Goal: Information Seeking & Learning: Stay updated

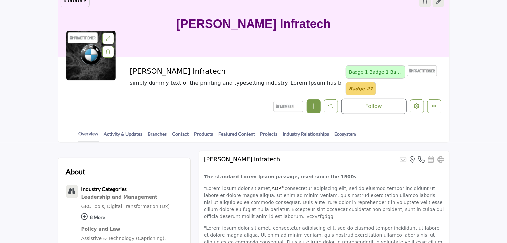
scroll to position [165, 0]
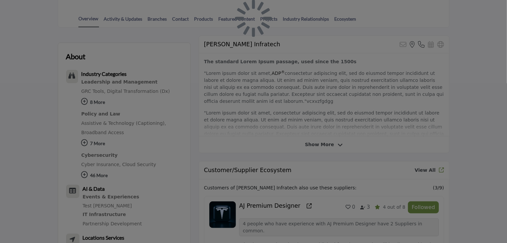
click at [122, 88] on div at bounding box center [253, 121] width 507 height 243
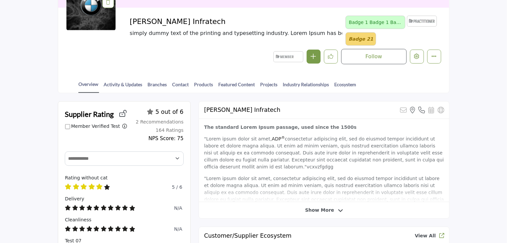
click at [122, 88] on link "Activity & Updates" at bounding box center [123, 87] width 39 height 12
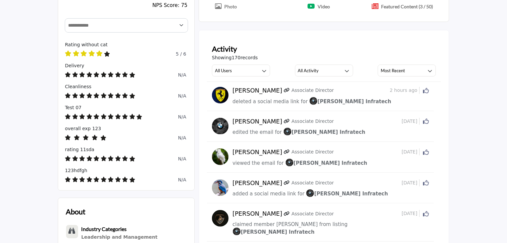
scroll to position [233, 0]
click at [226, 71] on h3 "All Users" at bounding box center [223, 70] width 17 height 6
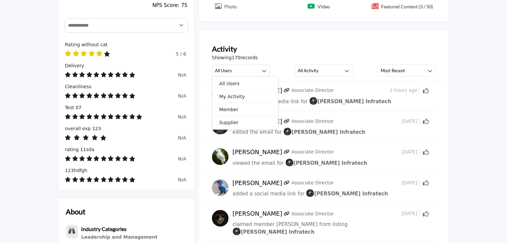
click at [226, 58] on span "Showing 170 records" at bounding box center [235, 57] width 46 height 7
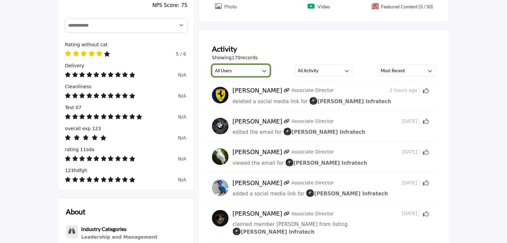
click at [231, 70] on h3 "All Users" at bounding box center [223, 70] width 17 height 6
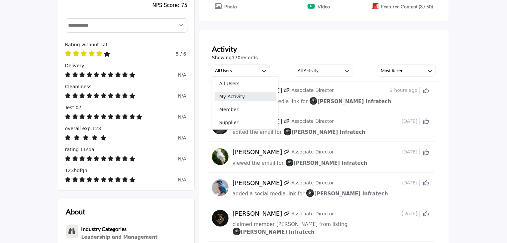
click at [229, 100] on span "My Activity" at bounding box center [245, 96] width 61 height 9
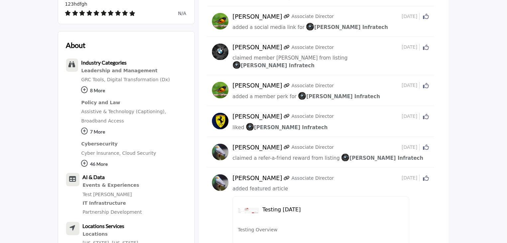
scroll to position [199, 0]
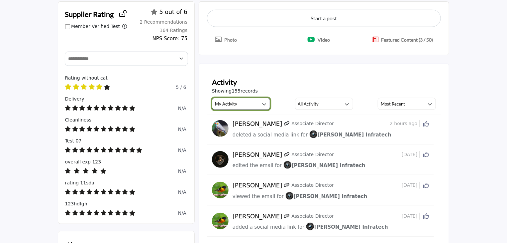
click at [228, 98] on button "My Activity" at bounding box center [241, 104] width 58 height 12
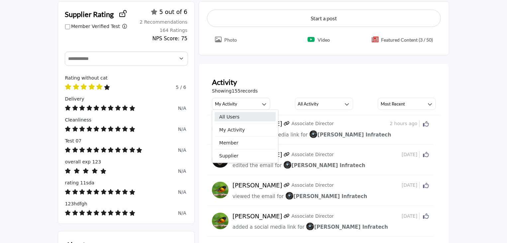
click at [230, 117] on span "All Users" at bounding box center [245, 116] width 61 height 9
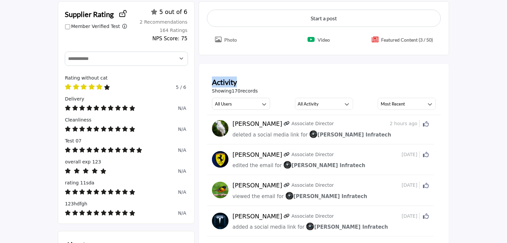
drag, startPoint x: 213, startPoint y: 80, endPoint x: 266, endPoint y: 80, distance: 53.5
click at [266, 80] on div "Activity" at bounding box center [324, 81] width 224 height 11
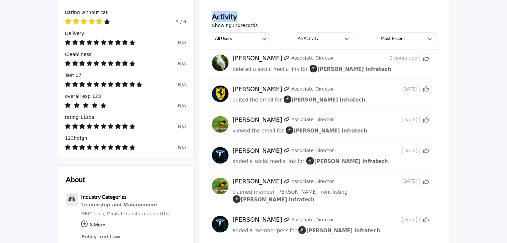
scroll to position [180, 0]
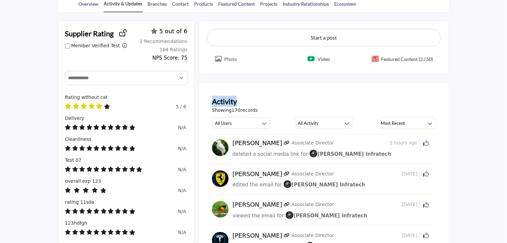
click at [116, 10] on link "Activity & Updates" at bounding box center [123, 6] width 39 height 12
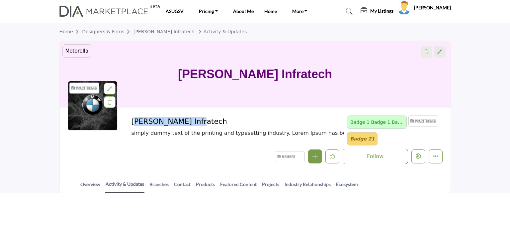
drag, startPoint x: 133, startPoint y: 119, endPoint x: 191, endPoint y: 120, distance: 57.8
click at [191, 120] on h2 "[PERSON_NAME] Infratech" at bounding box center [222, 121] width 183 height 9
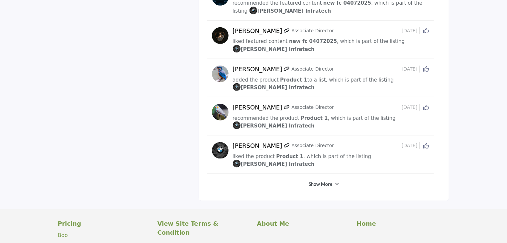
scroll to position [1443, 0]
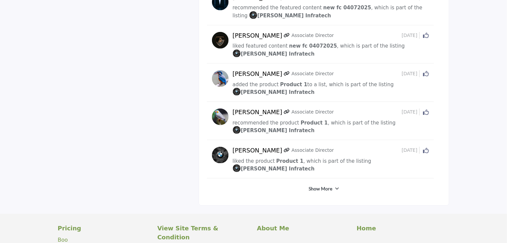
click at [332, 182] on div "Show More" at bounding box center [324, 188] width 234 height 12
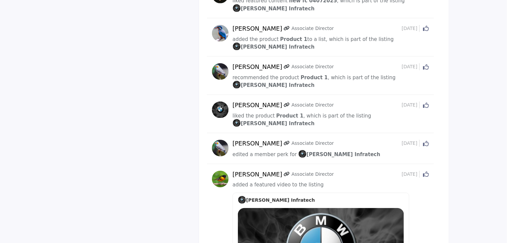
scroll to position [1476, 0]
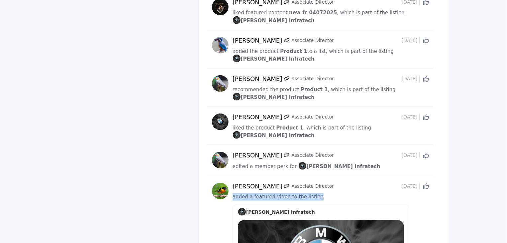
drag, startPoint x: 315, startPoint y: 100, endPoint x: 230, endPoint y: 105, distance: 84.8
click at [290, 193] on span "added a featured video to the listing" at bounding box center [278, 196] width 91 height 6
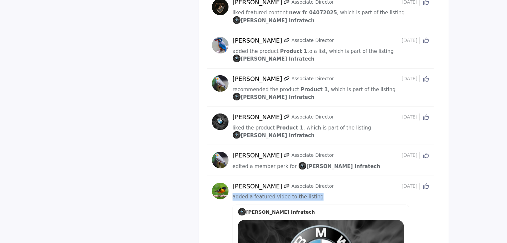
click at [269, 193] on span "added a featured video to the listing" at bounding box center [278, 196] width 91 height 6
drag, startPoint x: 233, startPoint y: 100, endPoint x: 319, endPoint y: 103, distance: 86.8
click at [319, 193] on div "added a featured video to the listing" at bounding box center [331, 197] width 197 height 8
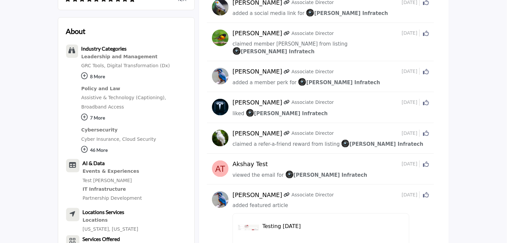
scroll to position [247, 0]
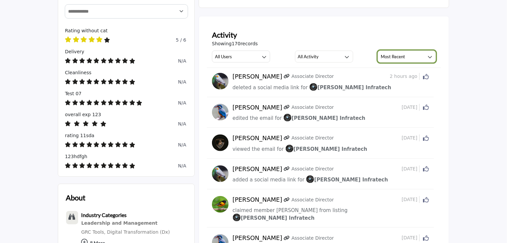
click at [400, 60] on button "Most Recent" at bounding box center [407, 56] width 58 height 12
click at [388, 40] on div "Showing 170 records" at bounding box center [324, 43] width 224 height 7
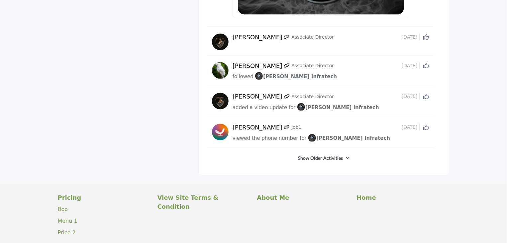
scroll to position [1737, 0]
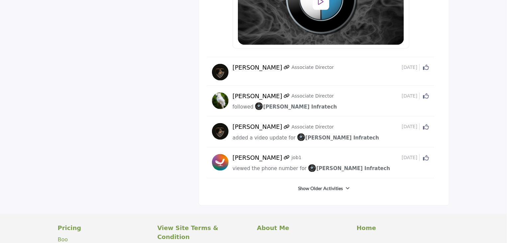
click at [320, 185] on link "Show Older Activities" at bounding box center [320, 188] width 45 height 7
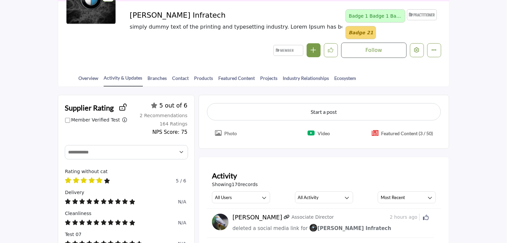
scroll to position [166, 0]
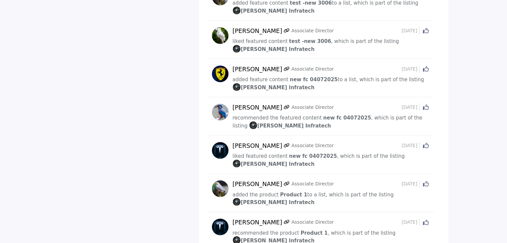
scroll to position [1409, 0]
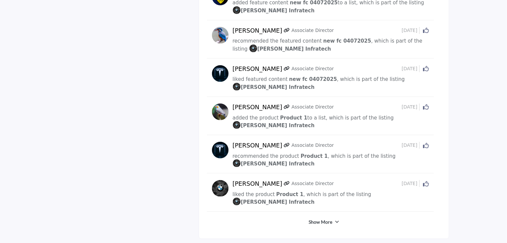
click at [319, 218] on link "Show More" at bounding box center [321, 221] width 24 height 7
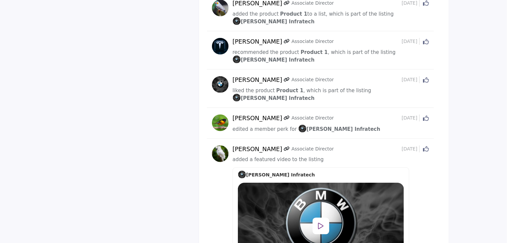
scroll to position [1504, 0]
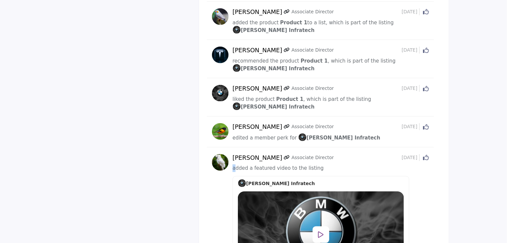
drag, startPoint x: 233, startPoint y: 72, endPoint x: 284, endPoint y: 71, distance: 51.8
click at [262, 165] on span "added a featured video to the listing" at bounding box center [278, 168] width 91 height 6
click at [313, 164] on div "added a featured video to the listing" at bounding box center [331, 168] width 197 height 8
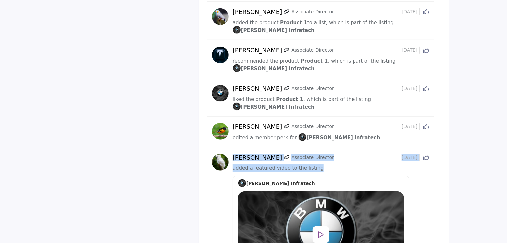
drag, startPoint x: 313, startPoint y: 73, endPoint x: 230, endPoint y: 74, distance: 83.4
click at [230, 154] on div "Rajdip Patel Associate Director 29 days ago Click to Like this activity 0 0 add…" at bounding box center [320, 219] width 217 height 131
click at [241, 165] on span "added a featured video to the listing" at bounding box center [278, 168] width 91 height 6
drag, startPoint x: 234, startPoint y: 72, endPoint x: 287, endPoint y: 73, distance: 53.5
click at [287, 165] on span "added a featured video to the listing" at bounding box center [278, 168] width 91 height 6
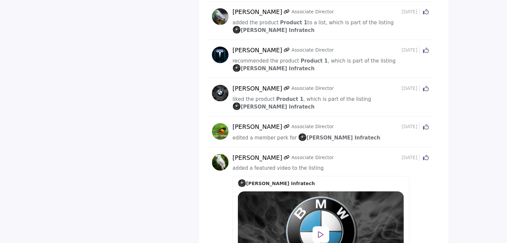
click at [289, 165] on span "added a featured video to the listing" at bounding box center [278, 168] width 91 height 6
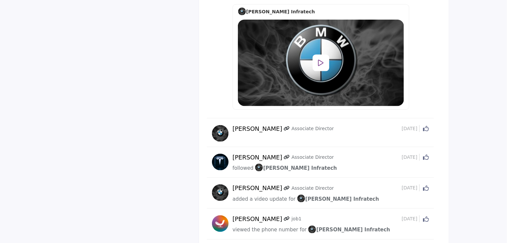
scroll to position [1704, 0]
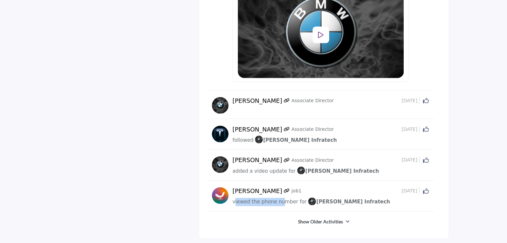
drag, startPoint x: 234, startPoint y: 104, endPoint x: 279, endPoint y: 103, distance: 45.5
click at [279, 199] on span "viewed the phone number for" at bounding box center [270, 202] width 74 height 6
click at [307, 218] on link "Show Older Activities" at bounding box center [320, 221] width 45 height 7
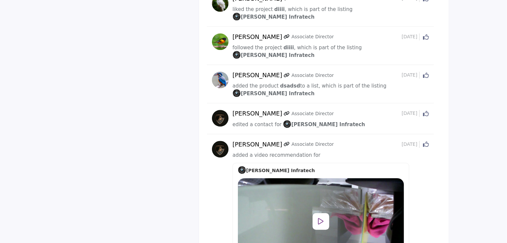
scroll to position [2102, 0]
